Goal: Task Accomplishment & Management: Use online tool/utility

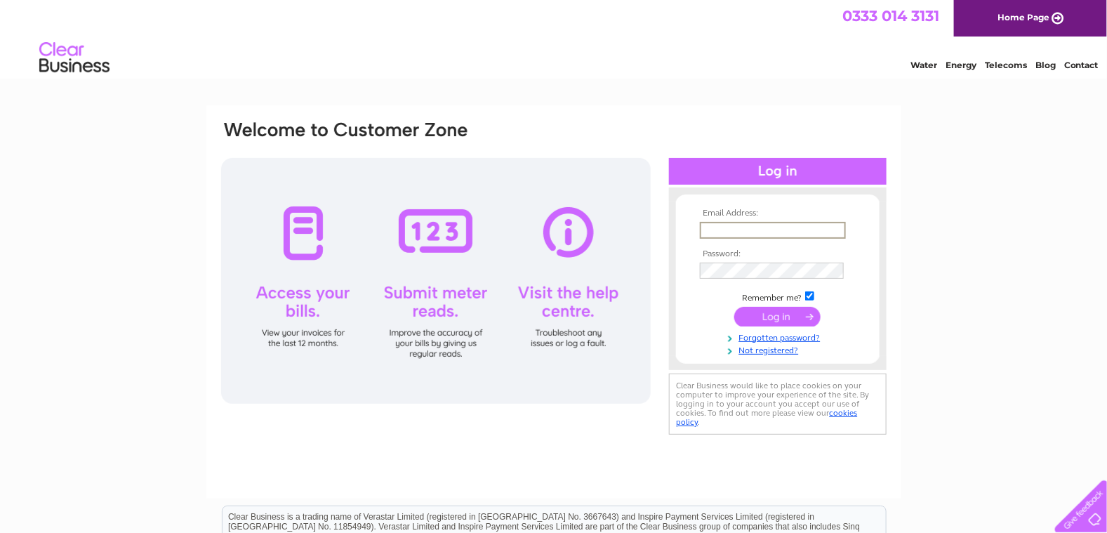
click at [724, 227] on input "text" at bounding box center [773, 230] width 146 height 17
type input "davidandsueball@aol.com"
click at [773, 319] on input "submit" at bounding box center [777, 315] width 86 height 20
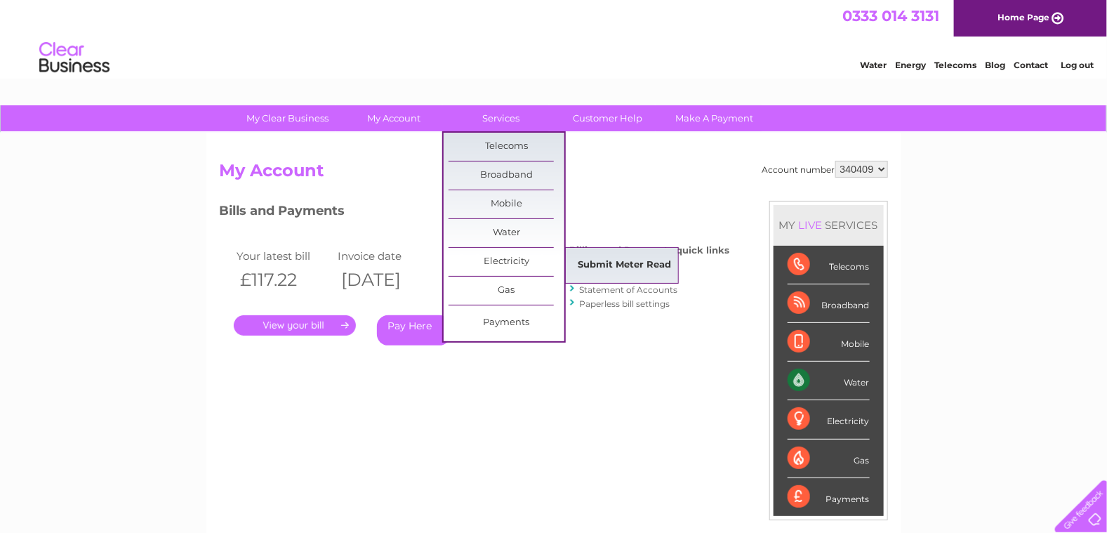
click at [604, 260] on link "Submit Meter Read" at bounding box center [624, 265] width 116 height 28
